Goal: Use online tool/utility: Utilize a website feature to perform a specific function

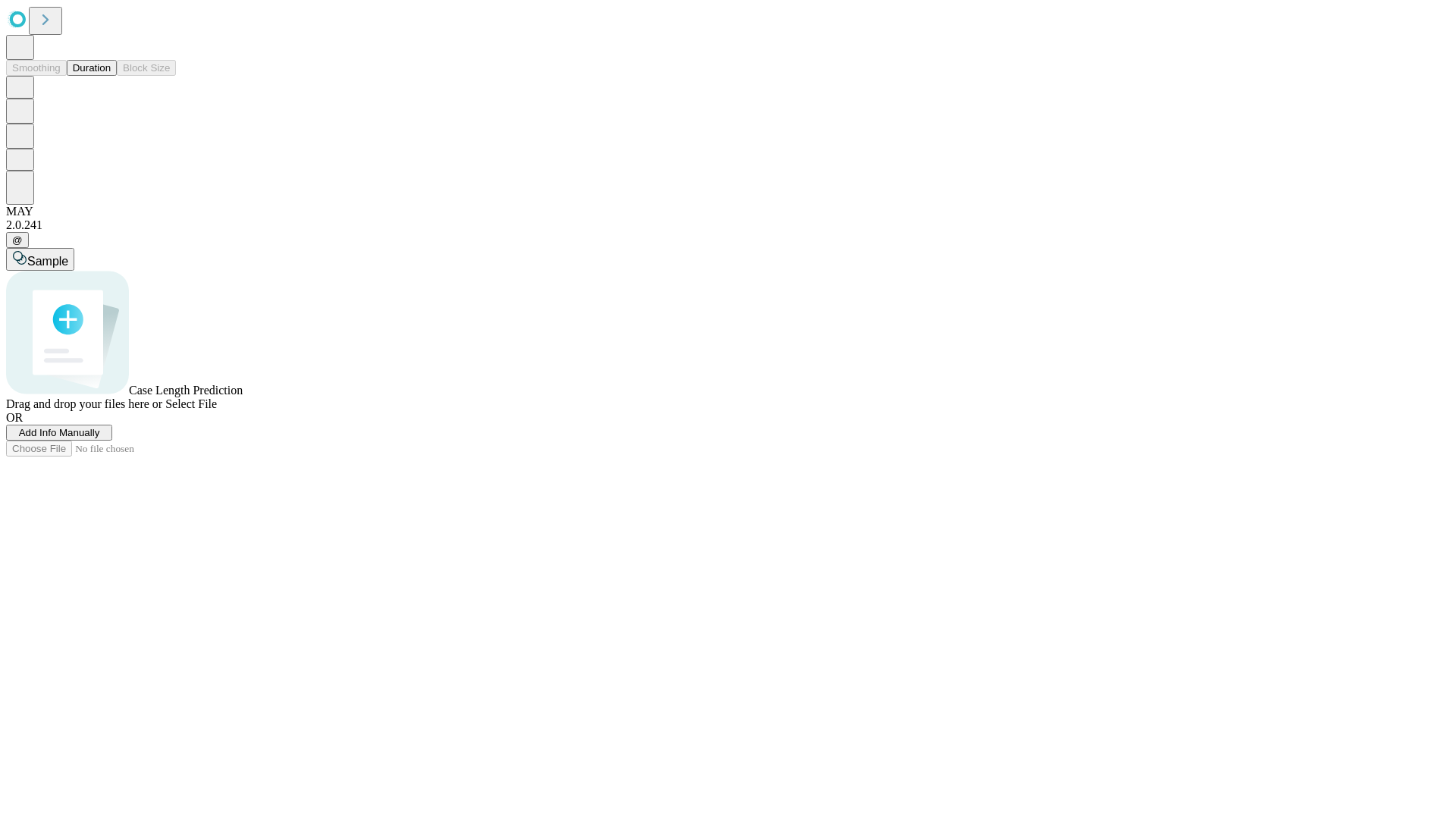
click at [111, 76] on button "Duration" at bounding box center [92, 68] width 50 height 16
click at [100, 438] on span "Add Info Manually" at bounding box center [59, 433] width 81 height 12
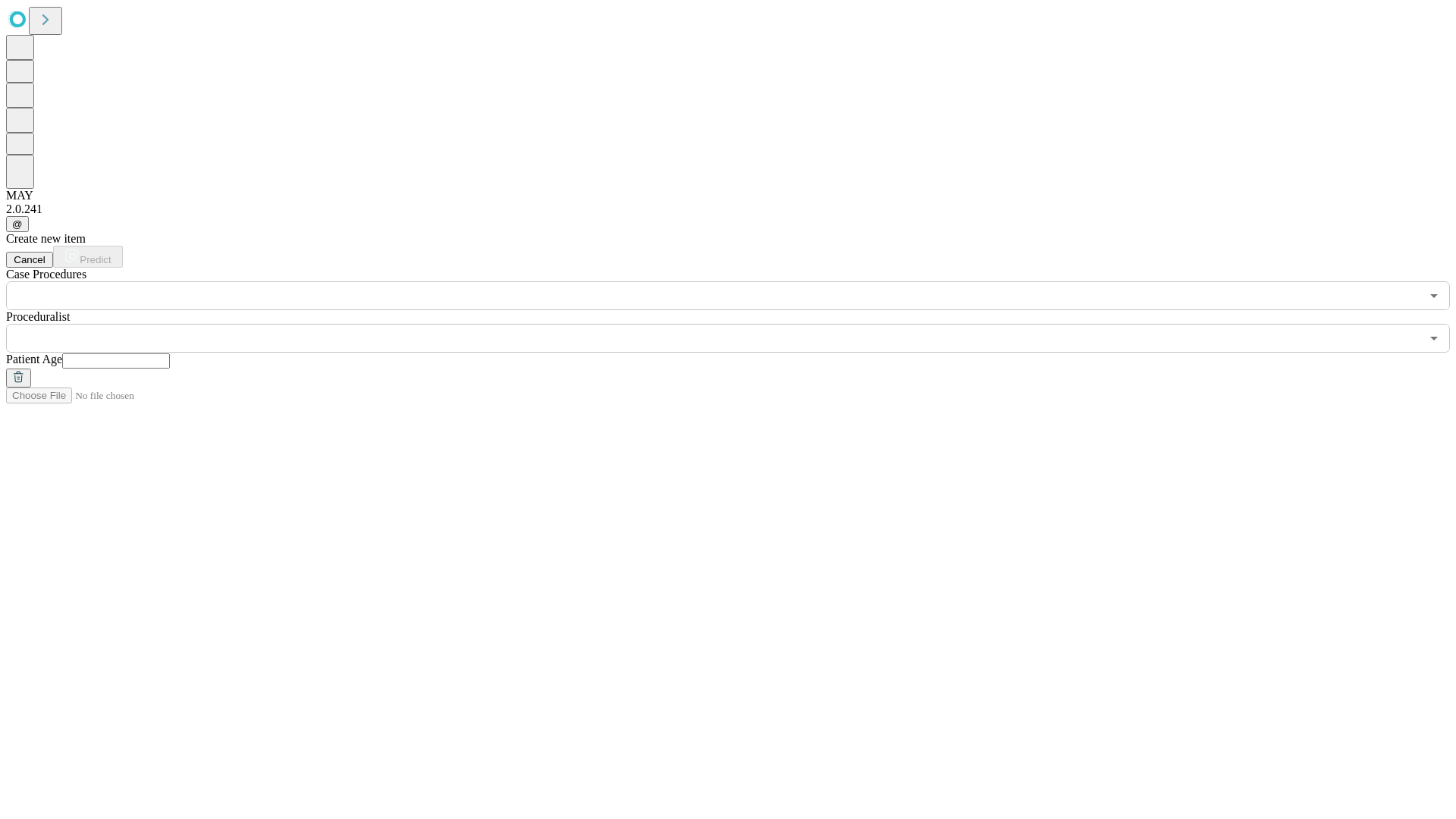
click at [170, 353] on input "text" at bounding box center [116, 361] width 107 height 15
type input "**"
click at [738, 324] on input "text" at bounding box center [713, 338] width 1414 height 29
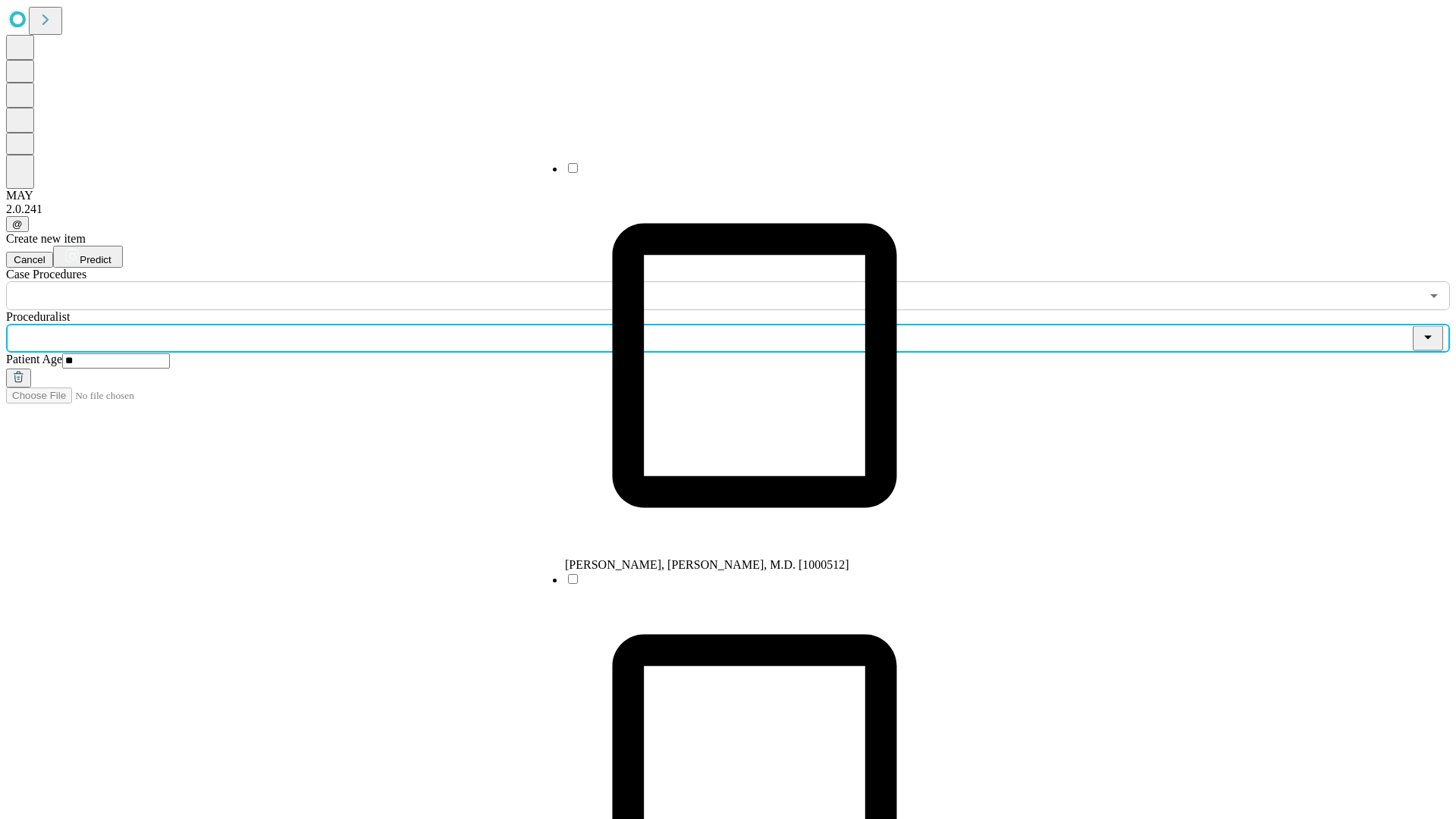
click at [739, 173] on li "[PERSON_NAME], [PERSON_NAME], M.D. [1000512]" at bounding box center [754, 367] width 379 height 411
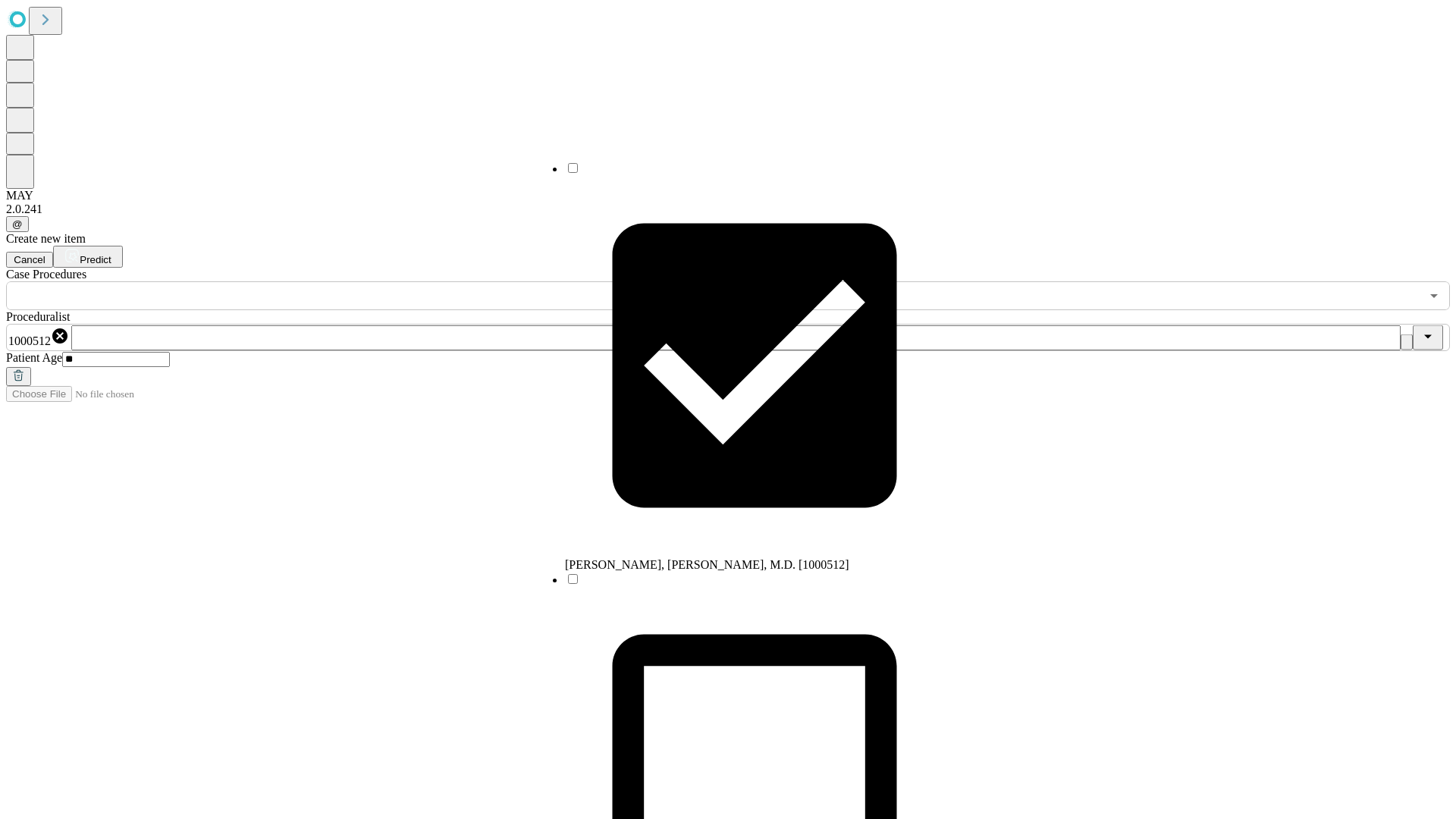
click at [319, 282] on input "text" at bounding box center [713, 296] width 1414 height 29
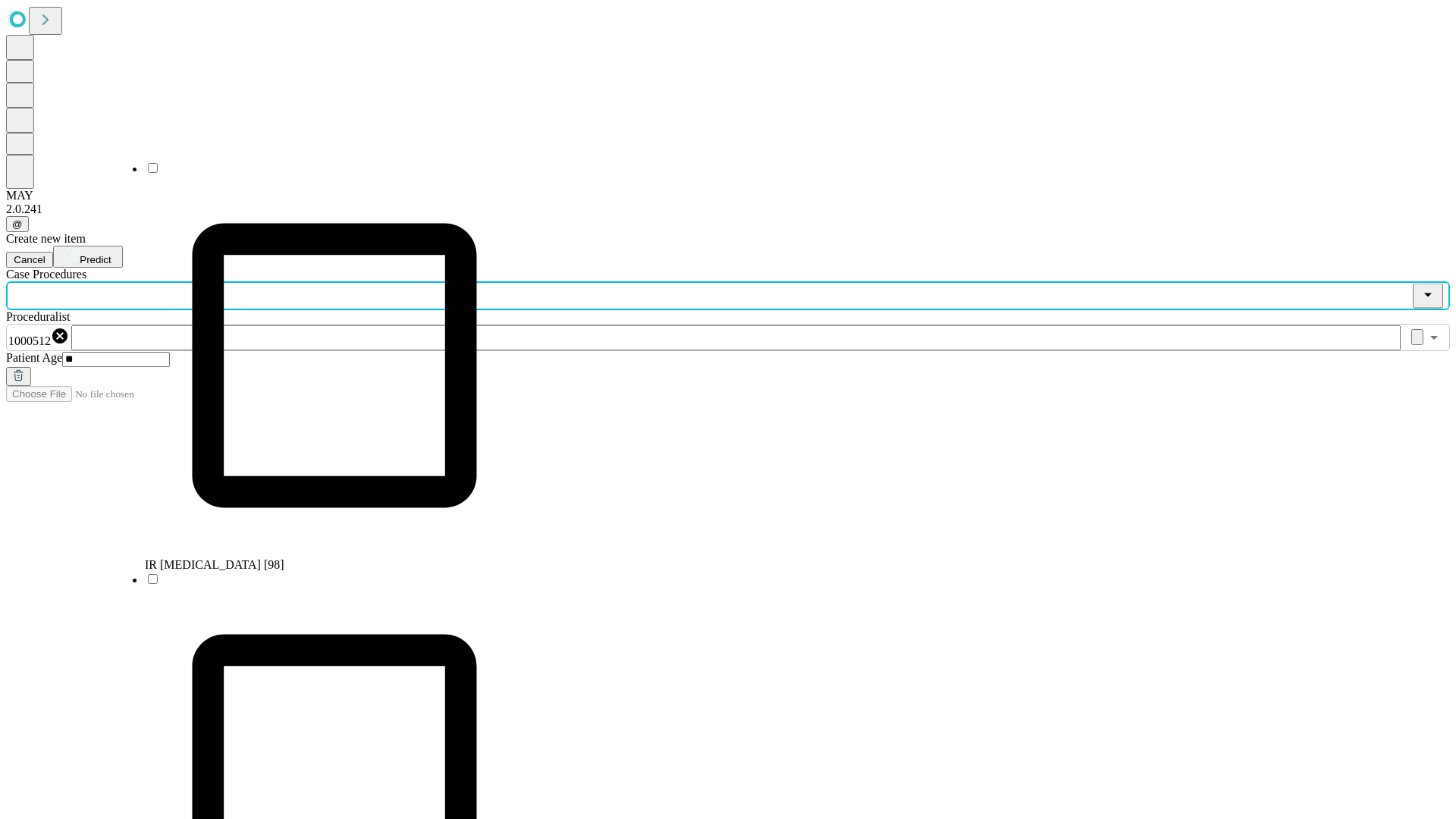
click at [320, 173] on li "IR [MEDICAL_DATA] [98]" at bounding box center [334, 367] width 379 height 411
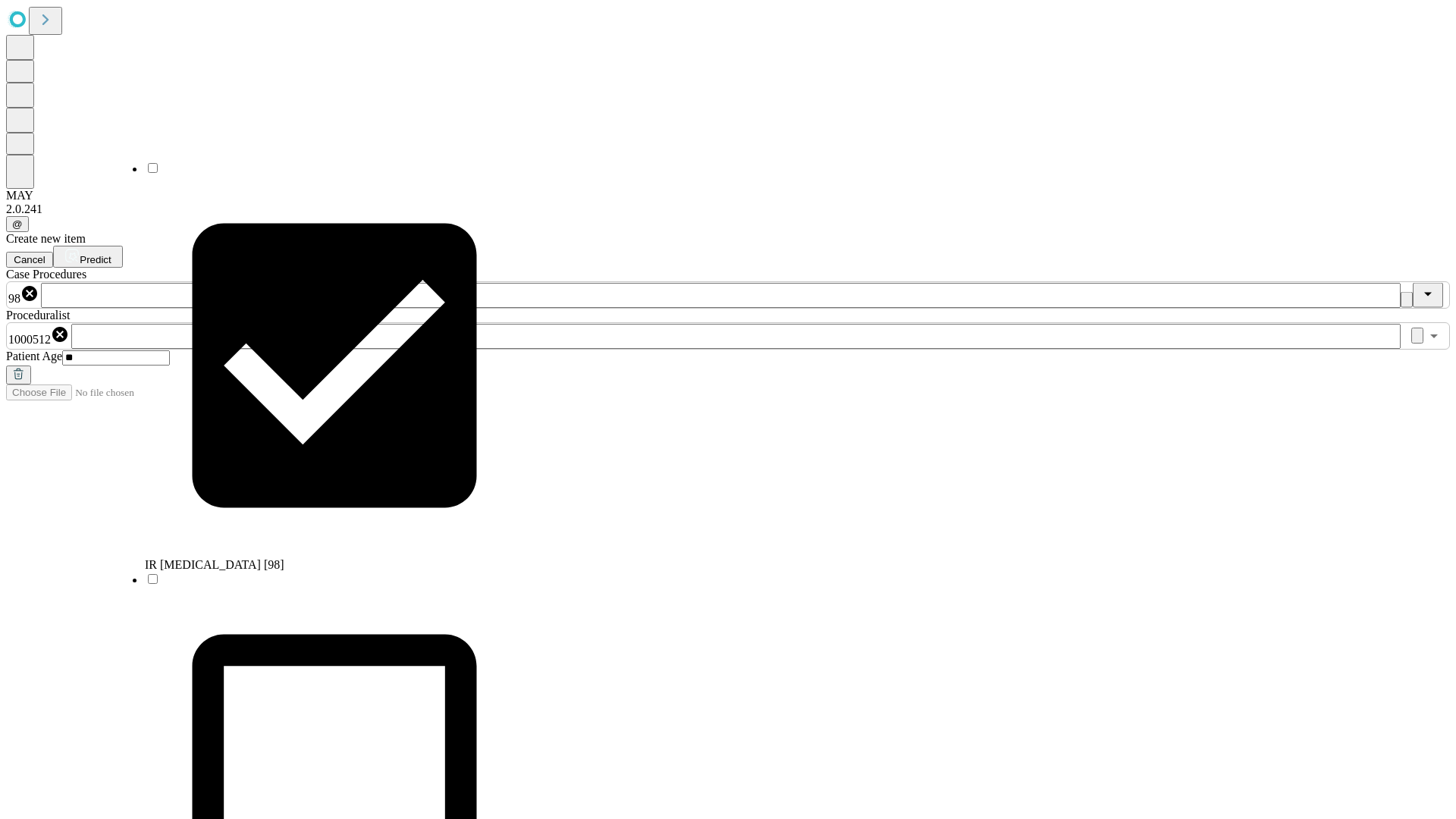
click at [111, 254] on span "Predict" at bounding box center [95, 260] width 31 height 12
